Goal: Task Accomplishment & Management: Manage account settings

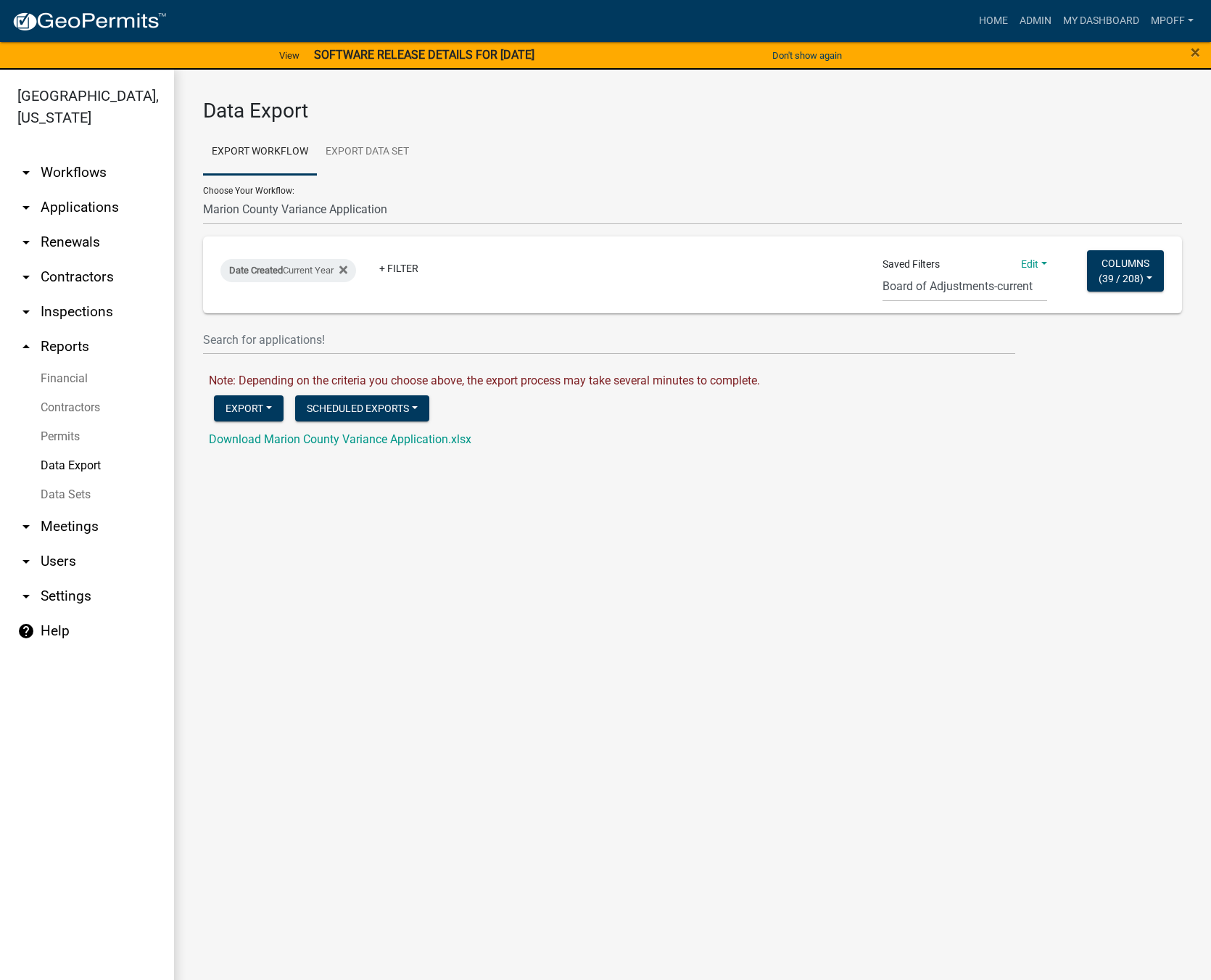
select select "13: Object"
select select "12: 947a5f69-e5d9-4c97-8e09-42b15a418a8e"
click at [63, 155] on link "arrow_drop_down Workflows" at bounding box center [87, 173] width 174 height 35
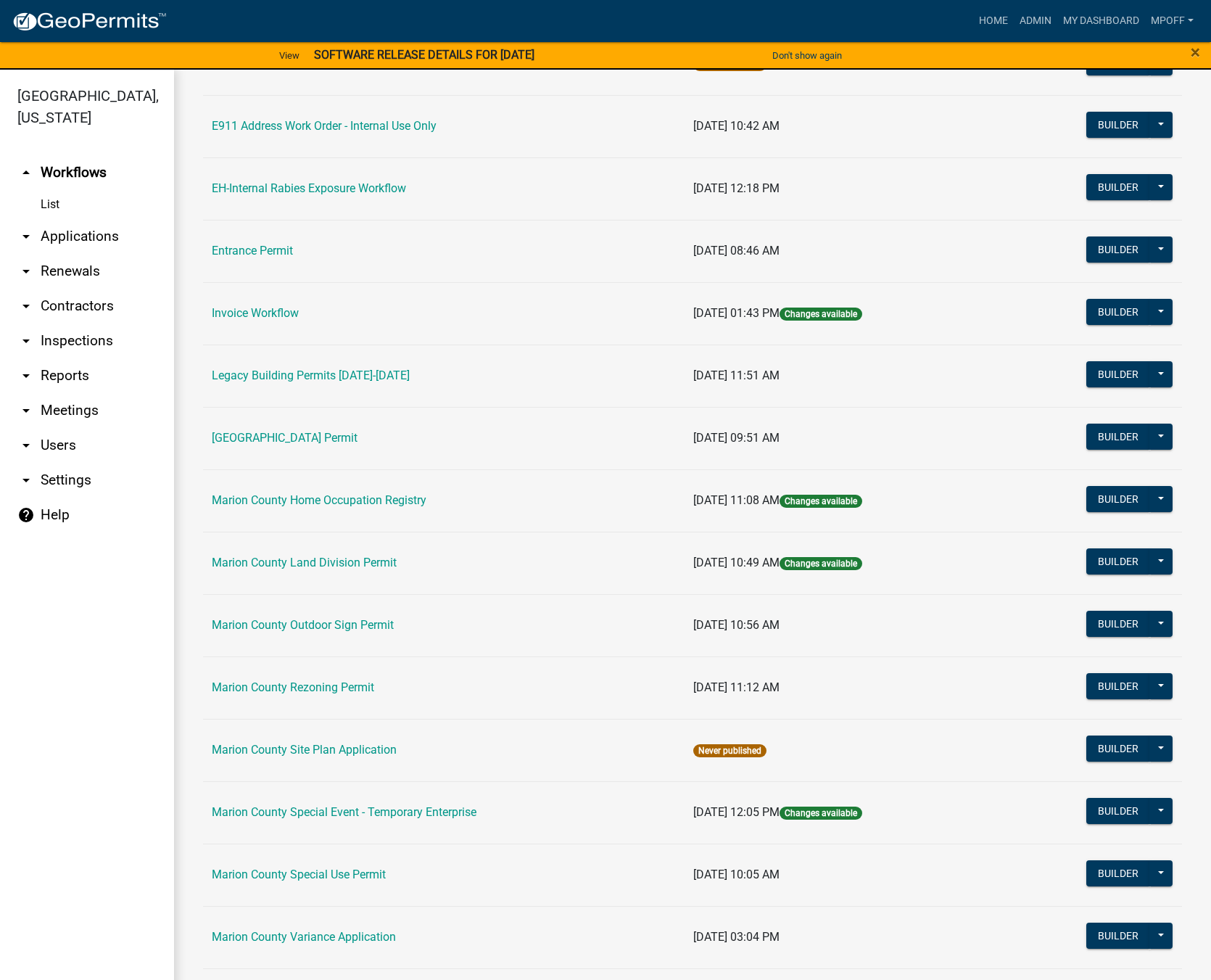
scroll to position [363, 0]
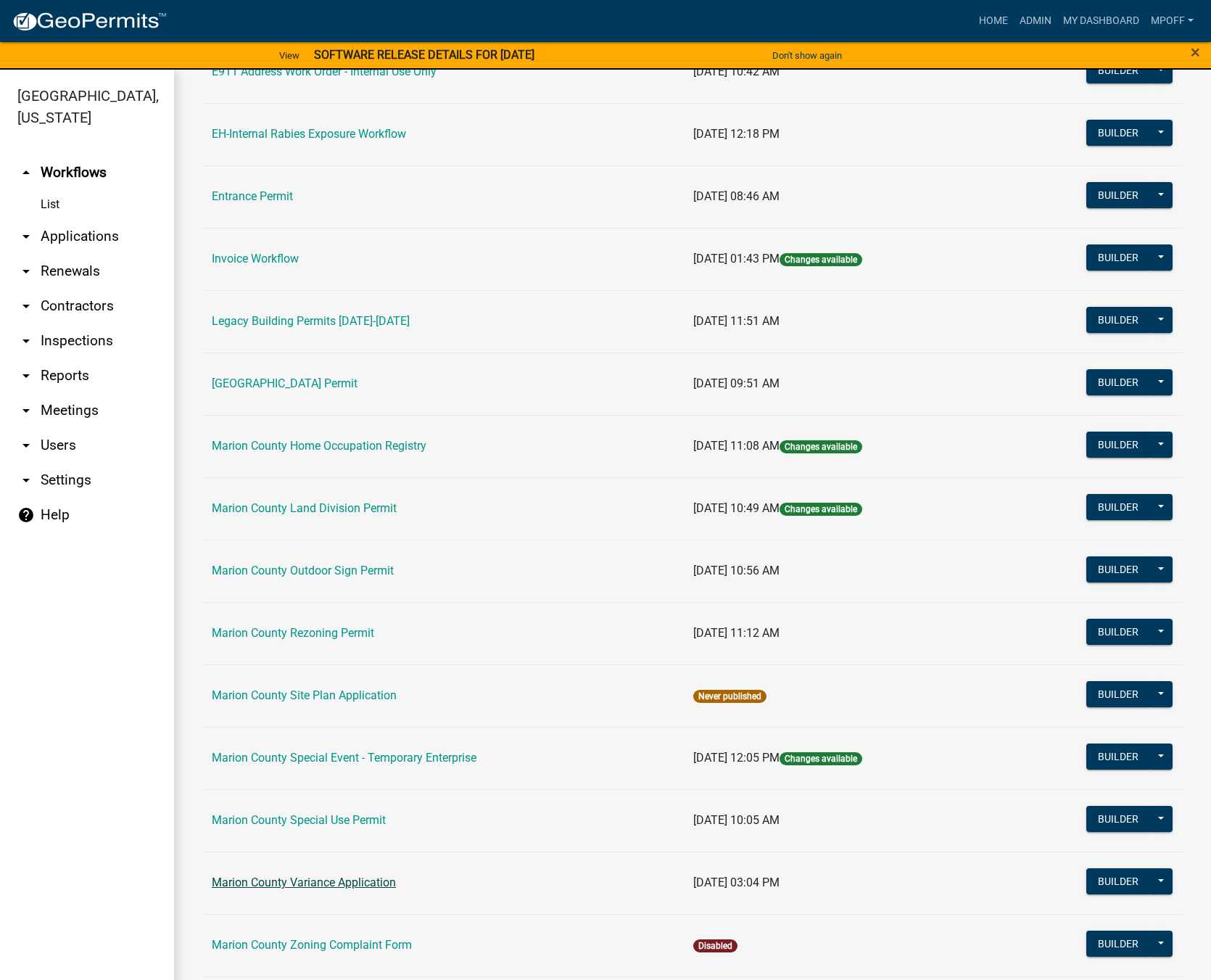
click at [308, 882] on link "Marion County Variance Application" at bounding box center [304, 882] width 184 height 14
